Goal: Download file/media

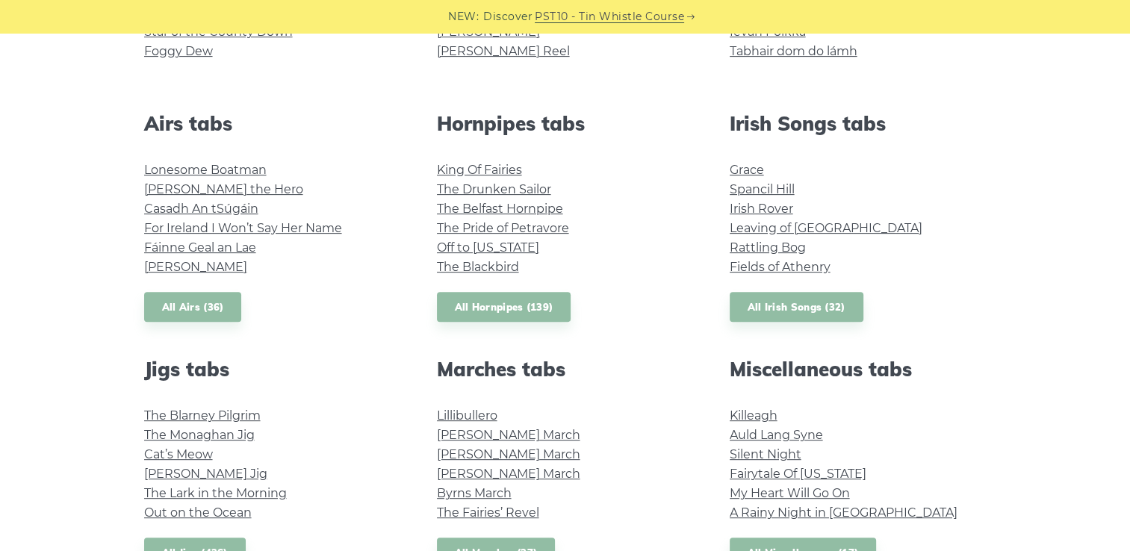
scroll to position [533, 0]
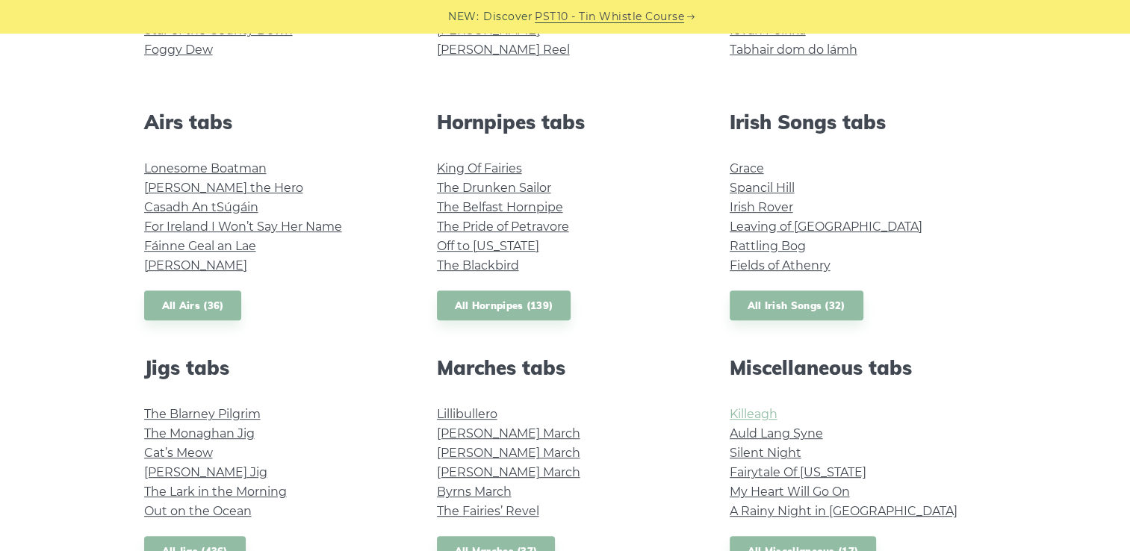
click at [748, 415] on link "Killeagh" at bounding box center [754, 414] width 48 height 14
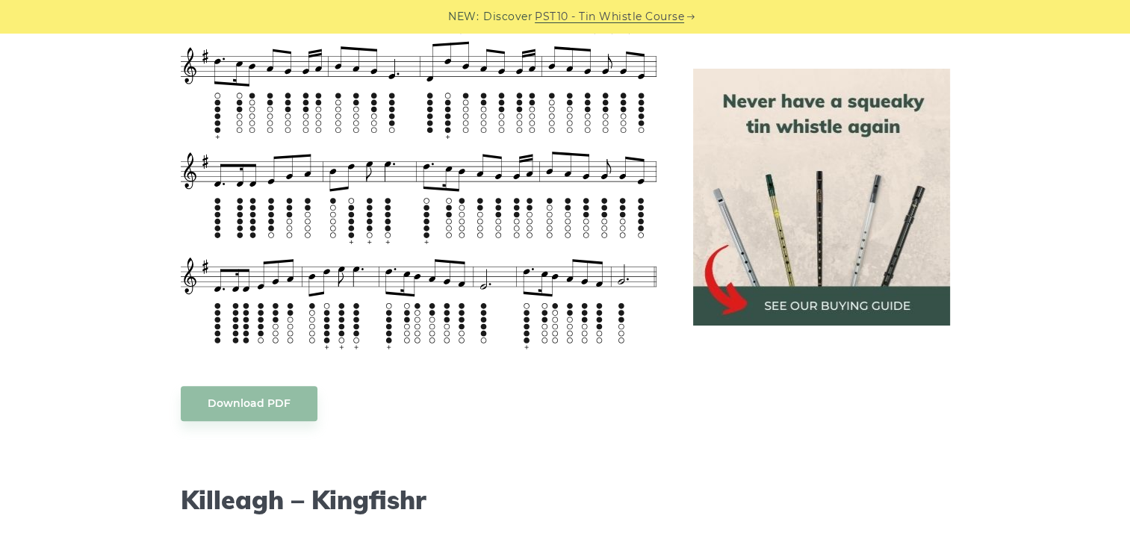
scroll to position [1173, 0]
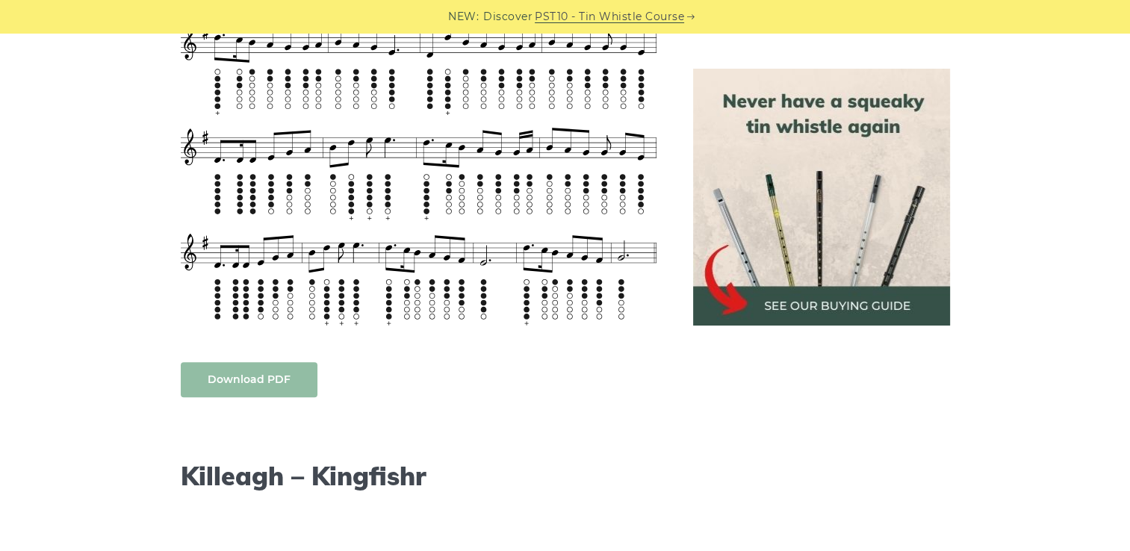
click at [236, 375] on link "Download PDF" at bounding box center [249, 379] width 137 height 35
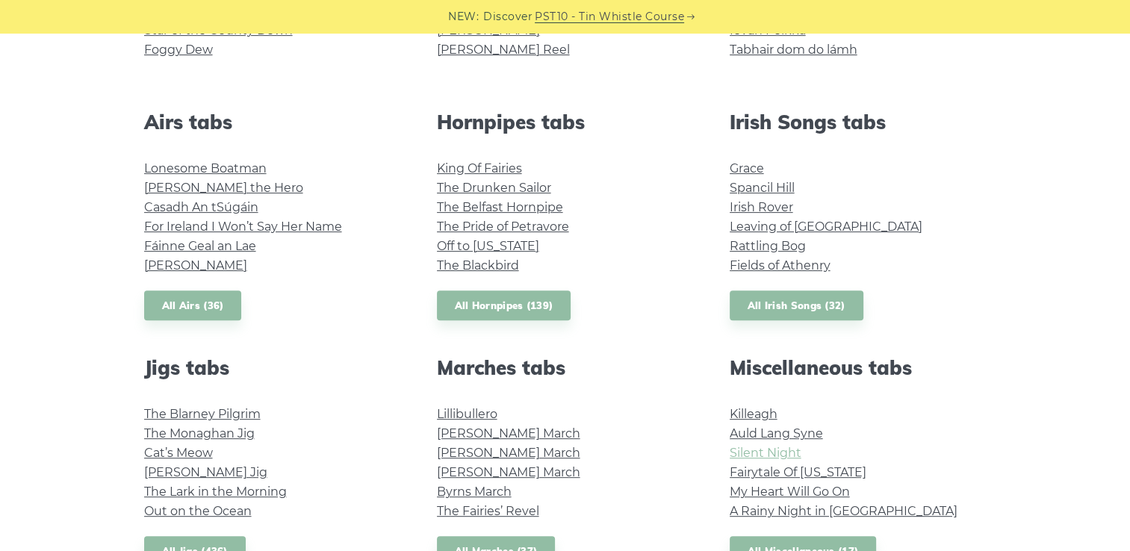
click at [762, 456] on link "Silent Night" at bounding box center [766, 453] width 72 height 14
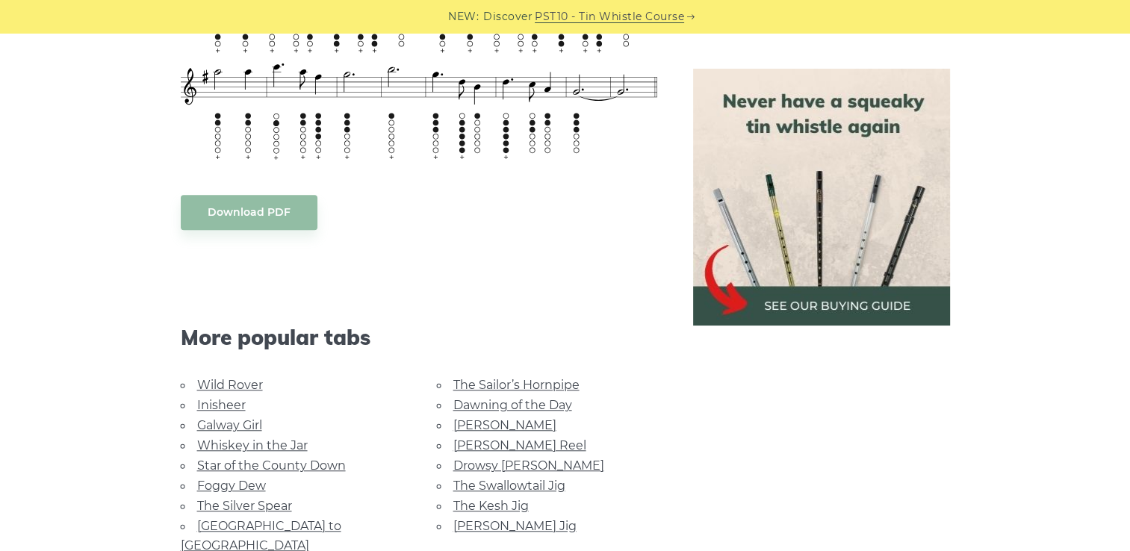
scroll to position [1132, 0]
click at [285, 213] on link "Download PDF" at bounding box center [249, 211] width 137 height 35
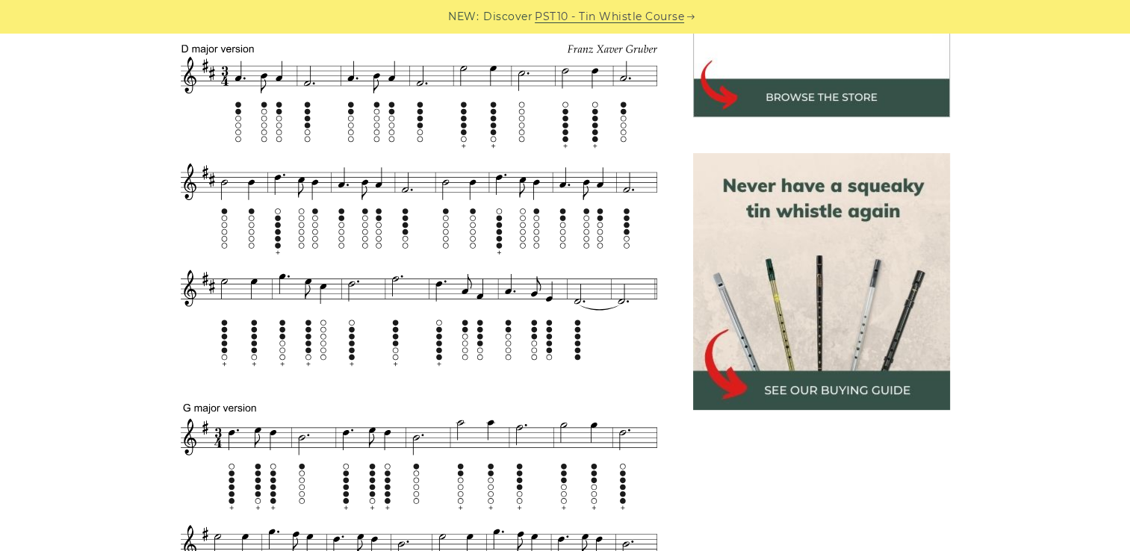
scroll to position [553, 0]
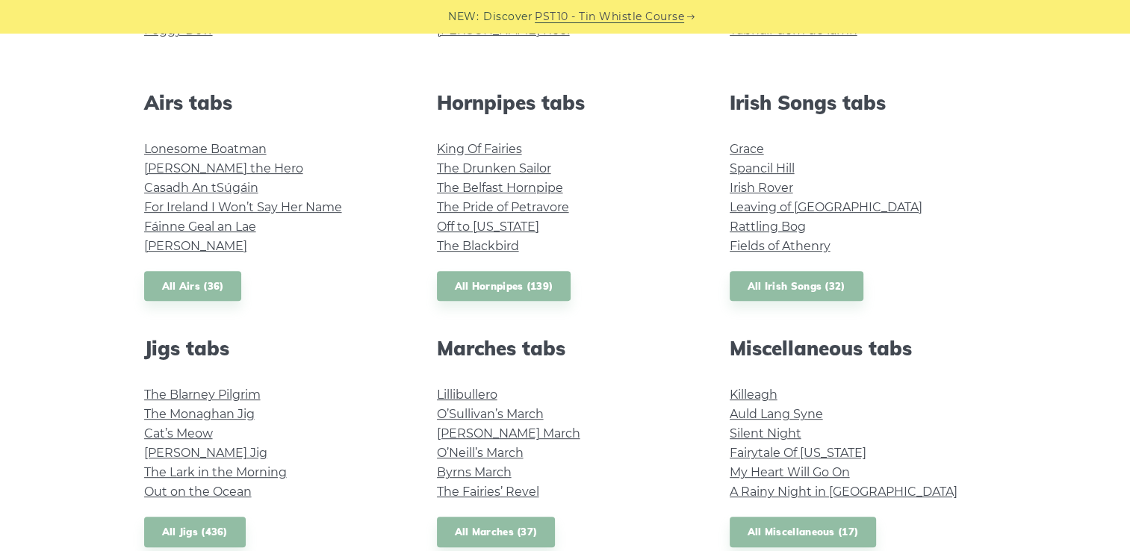
scroll to position [839, 0]
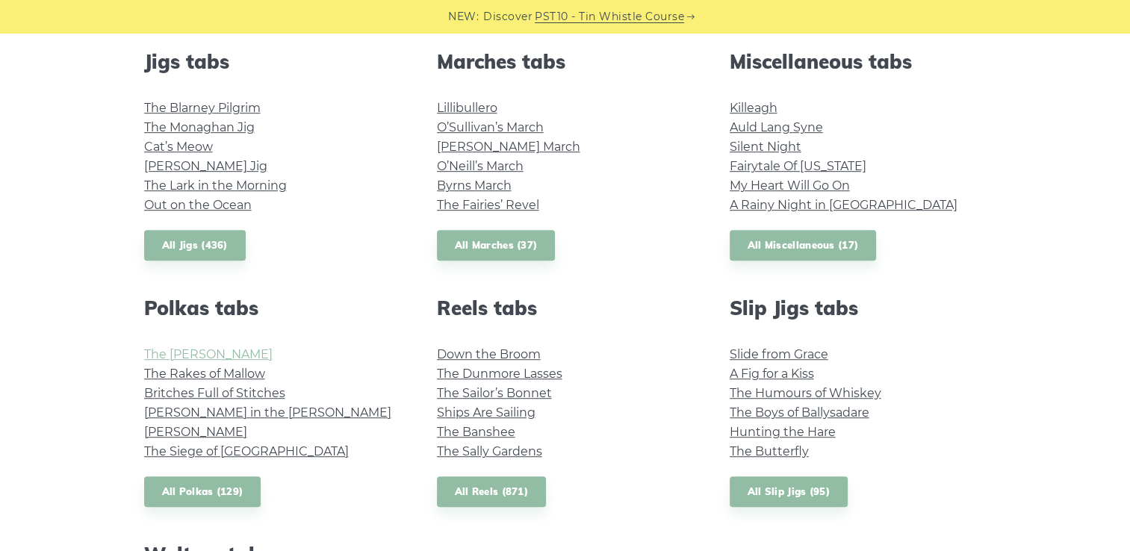
click at [197, 351] on link "The Kerry Polka" at bounding box center [208, 354] width 128 height 14
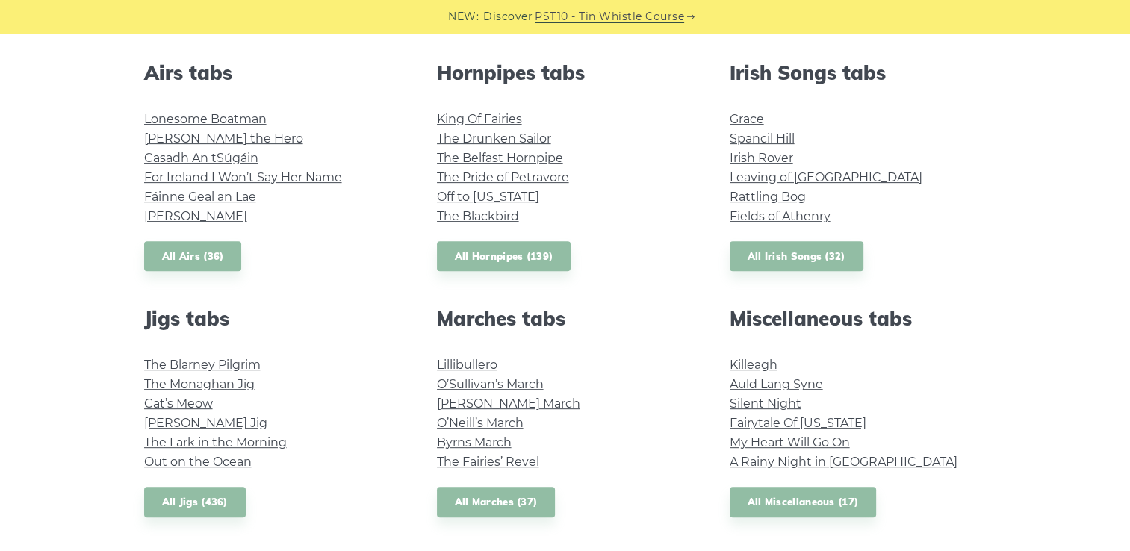
scroll to position [582, 0]
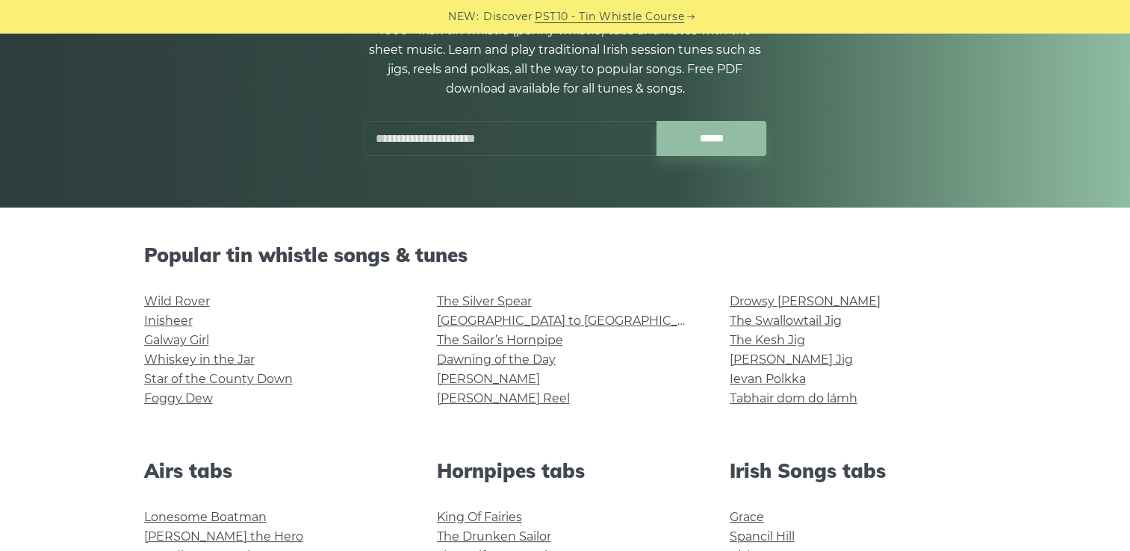
scroll to position [179, 0]
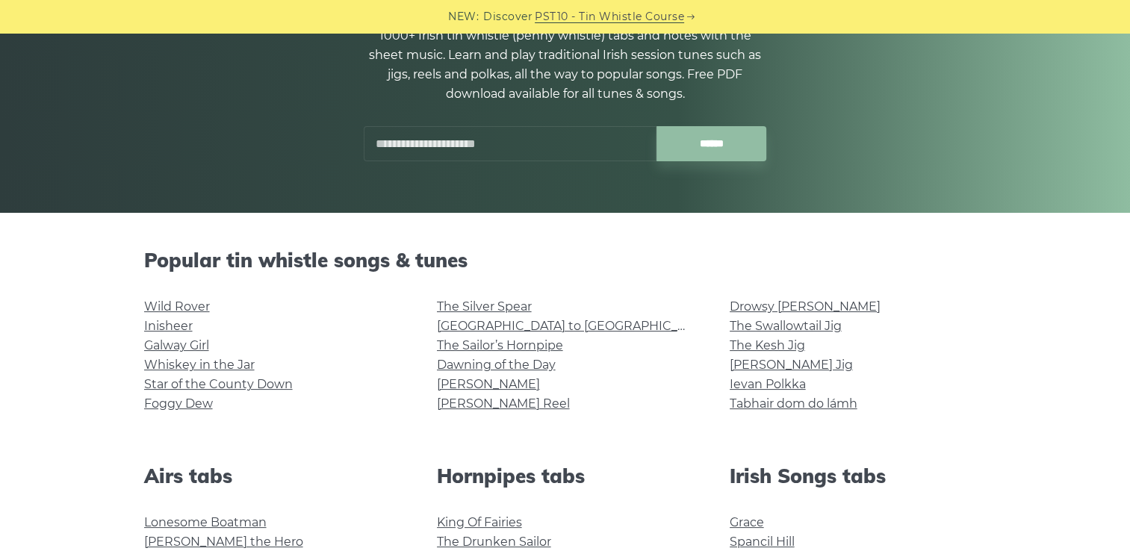
click at [415, 149] on input "text" at bounding box center [510, 143] width 293 height 35
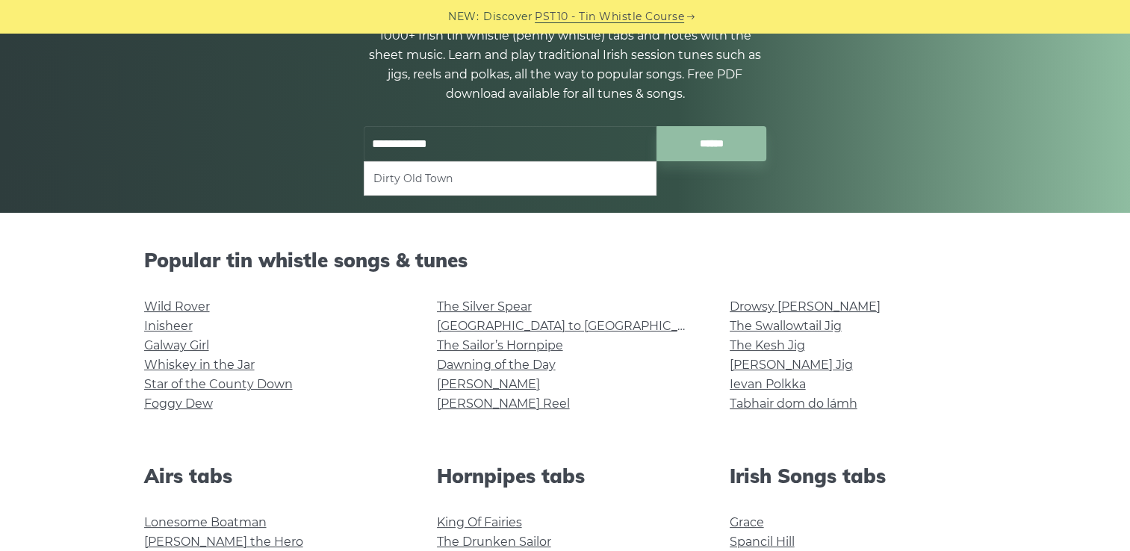
click at [412, 178] on li "Dirty Old Town" at bounding box center [509, 179] width 273 height 18
type input "**********"
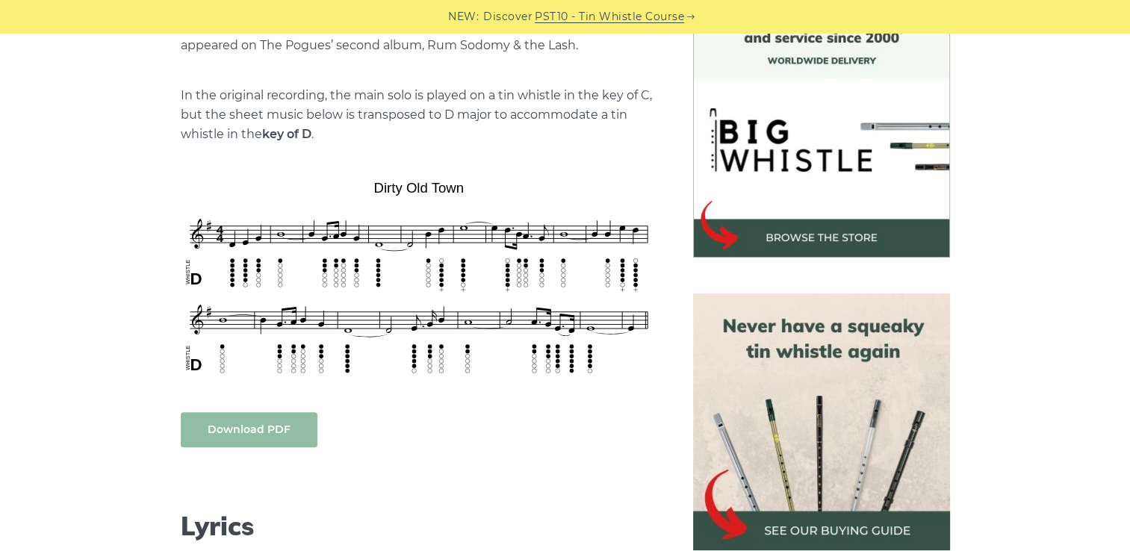
scroll to position [429, 0]
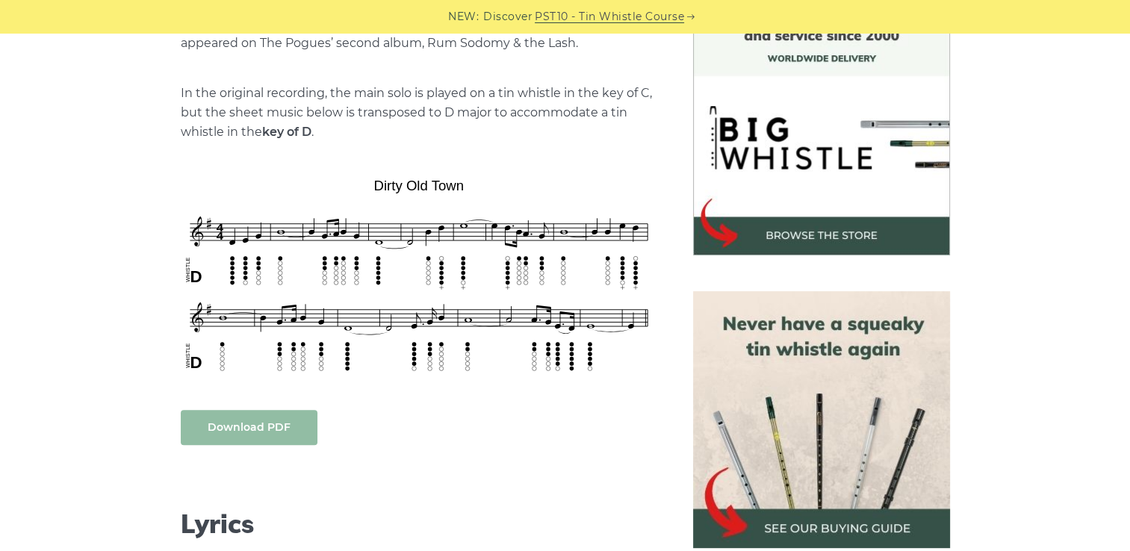
click at [282, 415] on link "Download PDF" at bounding box center [249, 427] width 137 height 35
